Goal: Check status

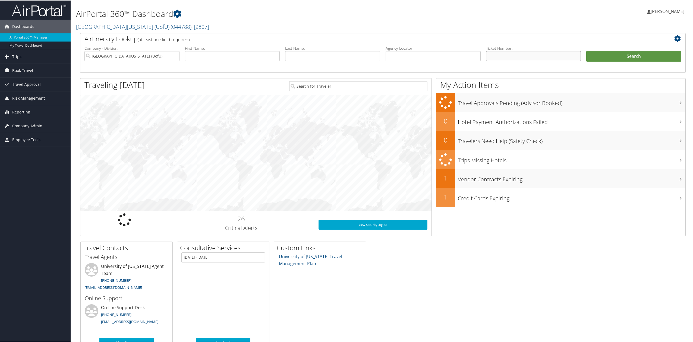
click at [520, 52] on input "text" at bounding box center [533, 55] width 95 height 10
paste input "0067310784234"
type input "0067310784234"
click at [617, 56] on button "Search" at bounding box center [633, 55] width 95 height 11
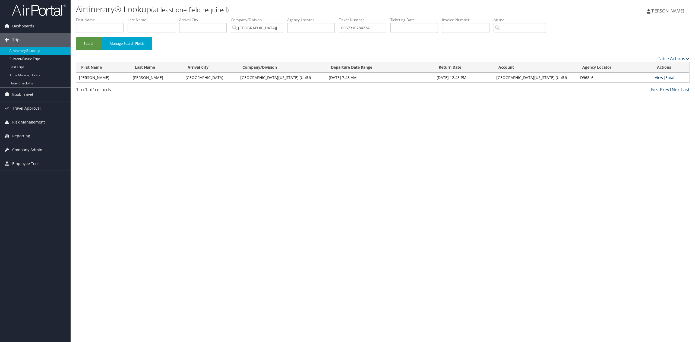
click at [658, 76] on link "View" at bounding box center [659, 77] width 8 height 5
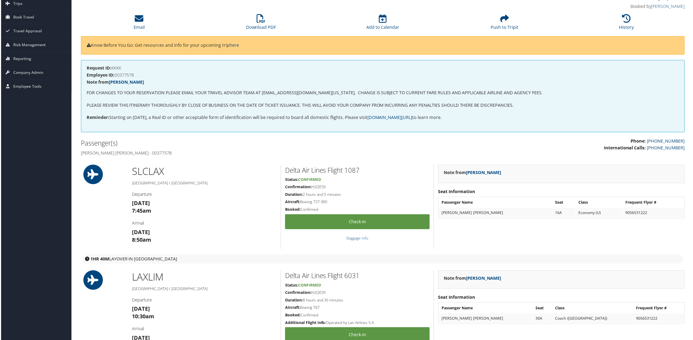
scroll to position [36, 0]
click at [128, 75] on h4 "Employee ID: 00377578" at bounding box center [383, 75] width 594 height 4
copy h4 "00377578"
